Goal: Task Accomplishment & Management: Manage account settings

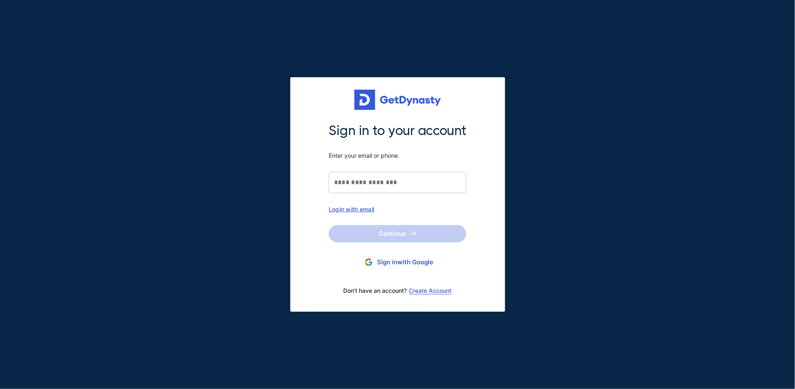
click at [397, 261] on button "Sign in with Google" at bounding box center [397, 262] width 137 height 15
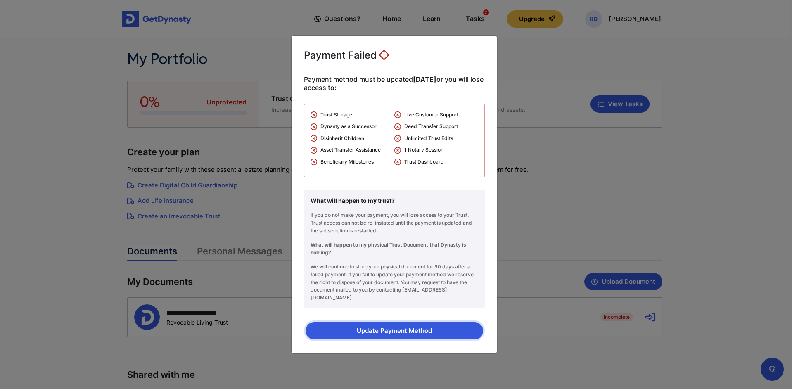
click at [407, 326] on button "Update Payment Method" at bounding box center [395, 330] width 178 height 17
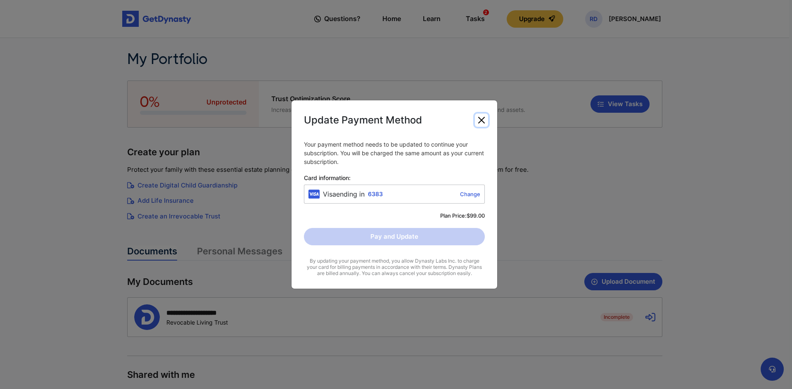
click at [479, 121] on button "Close" at bounding box center [481, 120] width 13 height 13
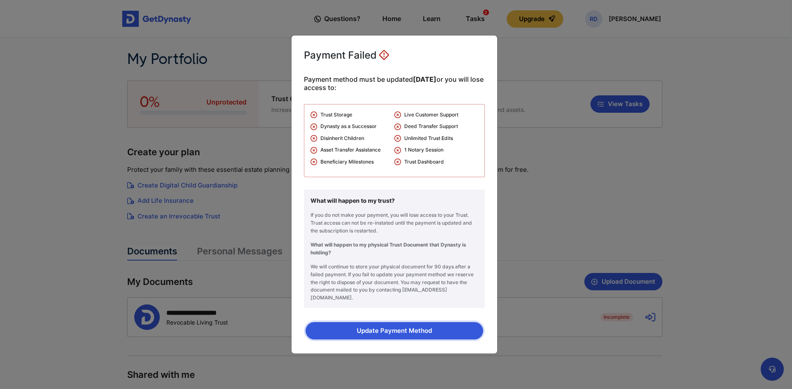
click at [405, 326] on button "Update Payment Method" at bounding box center [395, 330] width 178 height 17
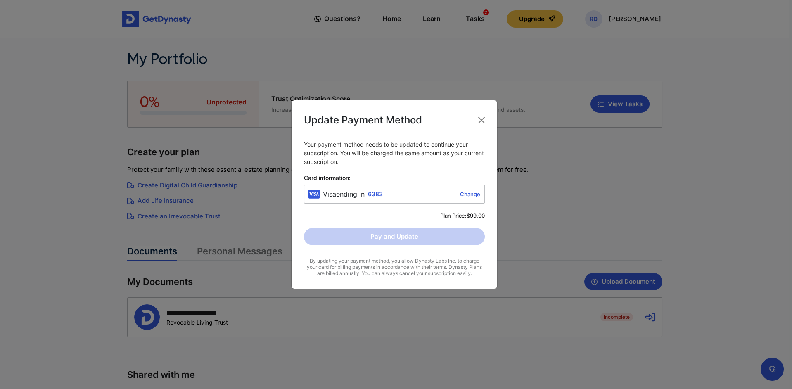
click at [469, 195] on link "Change" at bounding box center [433, 194] width 94 height 7
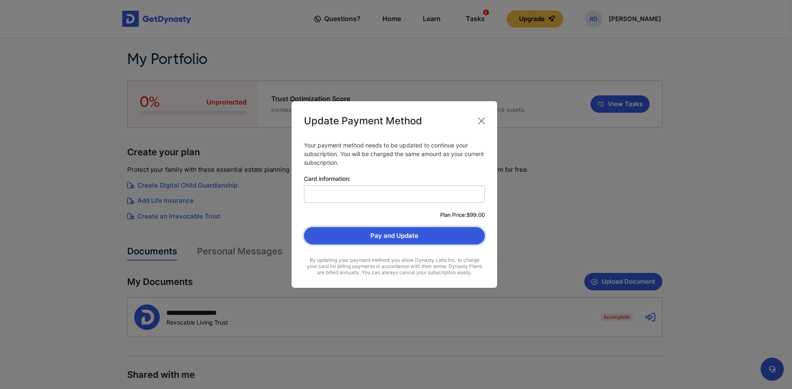
click at [411, 237] on button "Pay and Update" at bounding box center [394, 235] width 181 height 17
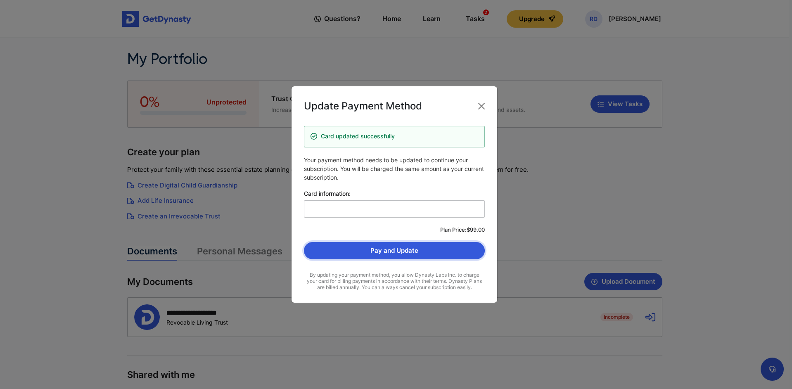
click at [400, 249] on button "Pay and Update" at bounding box center [394, 250] width 181 height 17
click at [480, 105] on button "Close" at bounding box center [481, 106] width 13 height 13
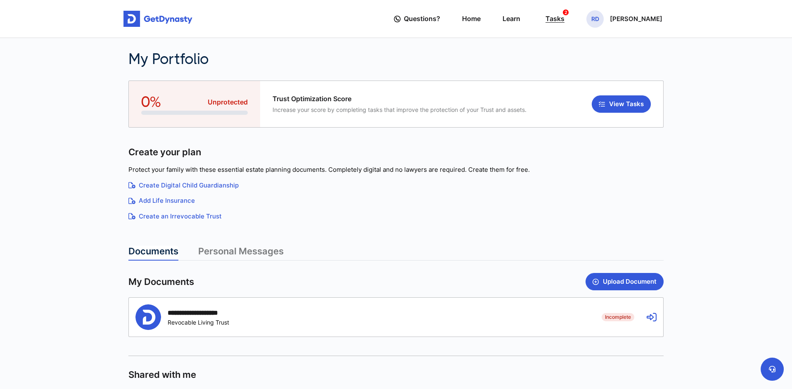
click at [564, 16] on div "Tasks 2" at bounding box center [554, 18] width 19 height 15
click at [614, 15] on div "RD [PERSON_NAME]" at bounding box center [624, 18] width 76 height 17
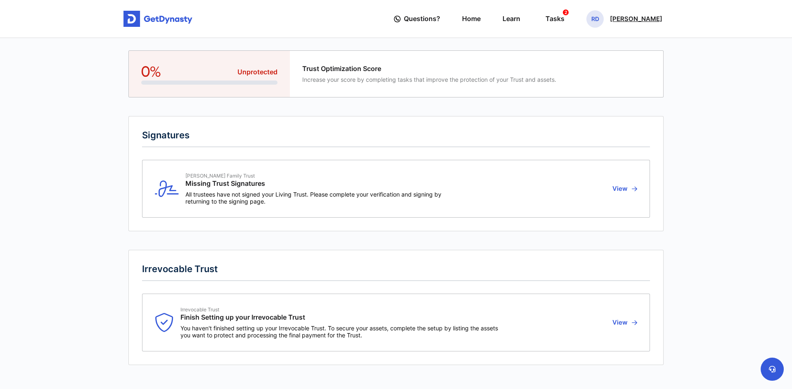
click at [632, 17] on p "[PERSON_NAME]" at bounding box center [636, 19] width 52 height 7
click at [608, 47] on link "Profile" at bounding box center [595, 48] width 65 height 22
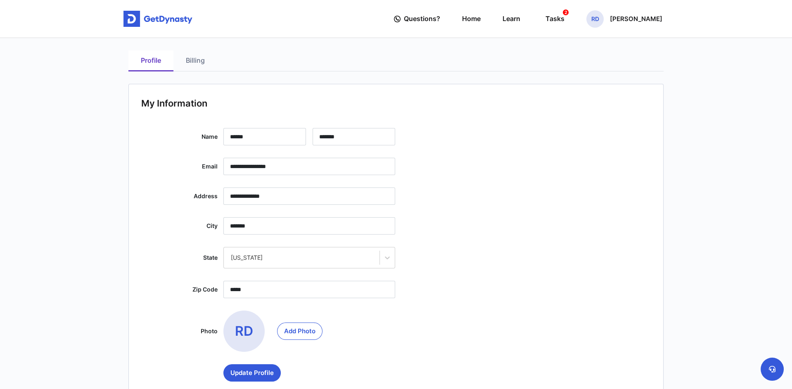
click at [199, 66] on link "Billing" at bounding box center [195, 60] width 44 height 21
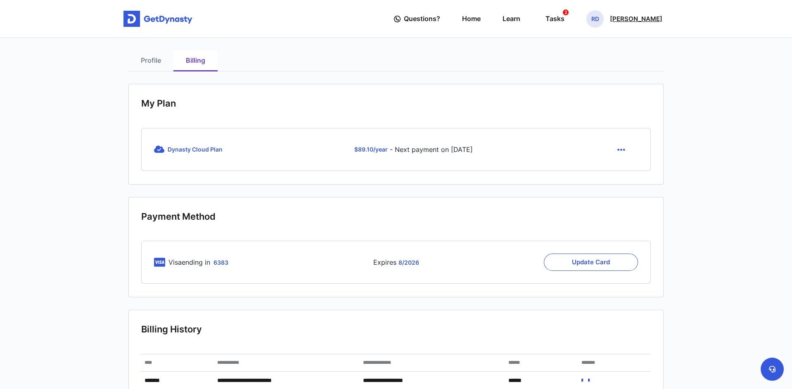
click at [633, 18] on p "[PERSON_NAME]" at bounding box center [636, 19] width 52 height 7
click at [608, 92] on link "Logout" at bounding box center [595, 92] width 65 height 22
